Goal: Go to known website: Access a specific website the user already knows

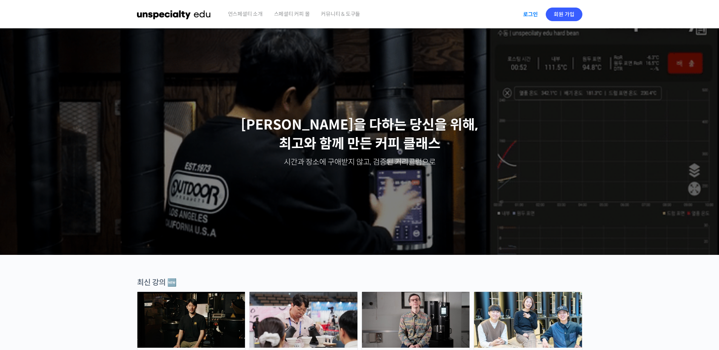
click at [536, 12] on link "로그인" at bounding box center [531, 14] width 24 height 17
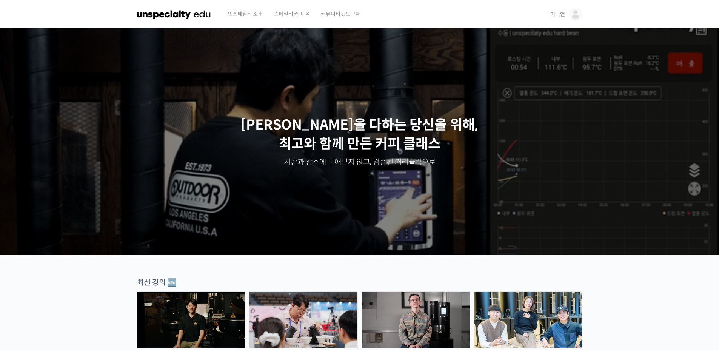
click at [295, 13] on span "스페셜티 커피 몰" at bounding box center [292, 14] width 36 height 29
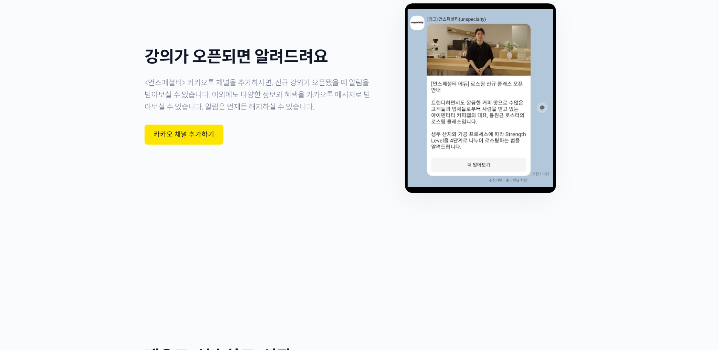
scroll to position [2265, 0]
